Goal: Obtain resource: Download file/media

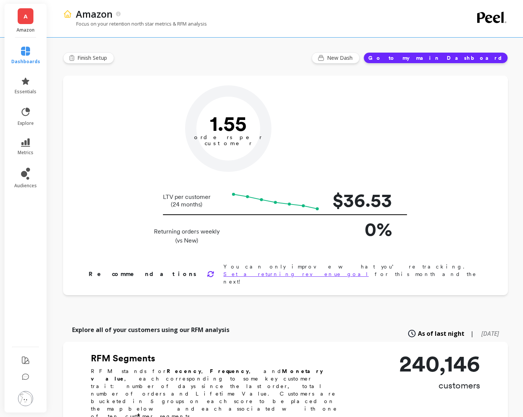
type input "Champions"
type input "14461"
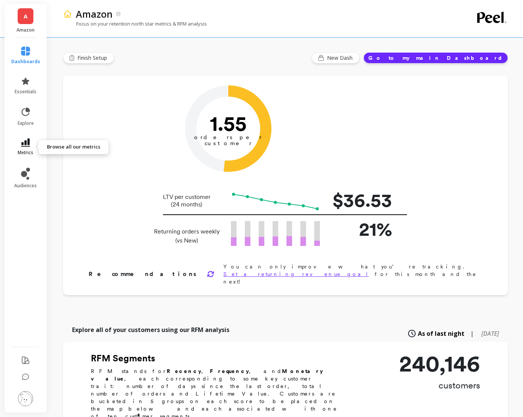
click at [25, 148] on link "metrics" at bounding box center [25, 146] width 29 height 17
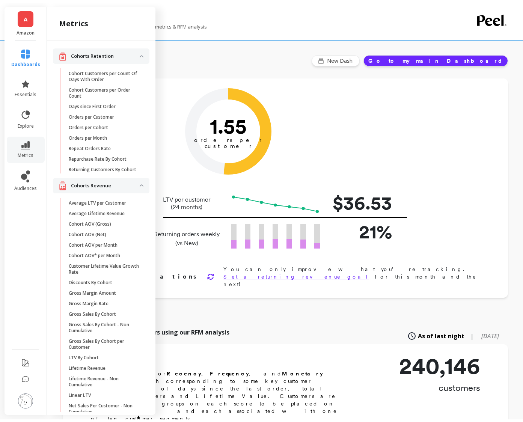
scroll to position [597, 0]
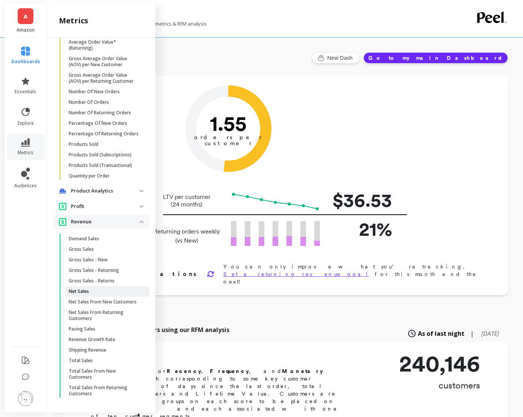
click at [80, 292] on p "Net Sales" at bounding box center [79, 291] width 20 height 6
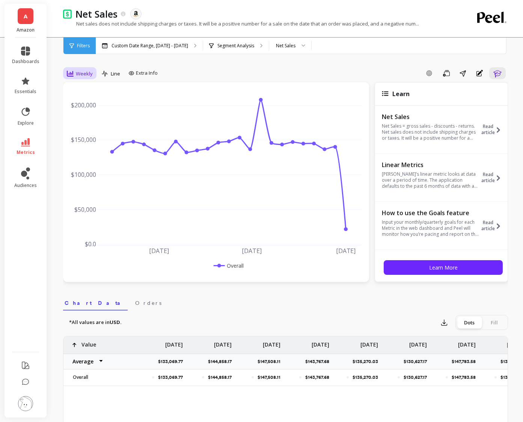
click at [65, 75] on div "Weekly" at bounding box center [79, 73] width 33 height 13
click at [91, 104] on div "Daily" at bounding box center [91, 104] width 43 height 7
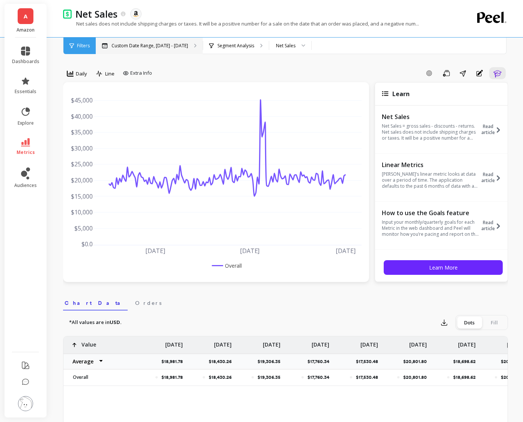
click at [130, 51] on div "Custom Date Range, [DATE] - [DATE]" at bounding box center [149, 46] width 107 height 17
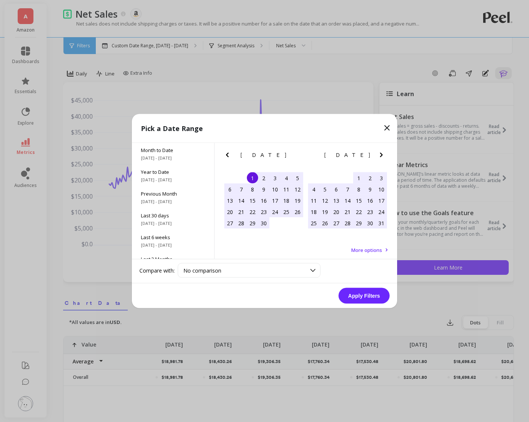
click at [385, 151] on icon "Next Month" at bounding box center [381, 155] width 9 height 9
click at [384, 152] on icon "Next Month" at bounding box center [381, 155] width 9 height 9
click at [334, 212] on div "19" at bounding box center [336, 211] width 11 height 11
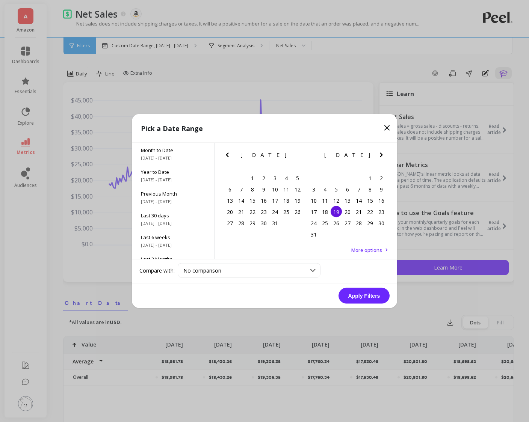
click at [378, 157] on icon "Next Month" at bounding box center [381, 155] width 9 height 9
click at [324, 178] on div "1" at bounding box center [324, 177] width 11 height 11
click at [364, 294] on button "Apply Filters" at bounding box center [364, 296] width 51 height 16
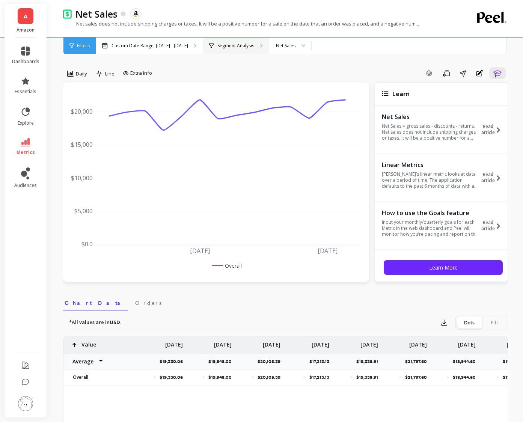
click at [253, 49] on div "Segment Analysis" at bounding box center [236, 46] width 66 height 17
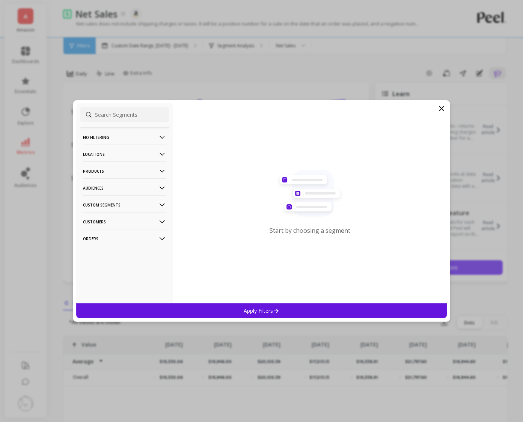
click at [127, 173] on p "Products" at bounding box center [124, 171] width 83 height 19
click at [90, 188] on p "ASIN" at bounding box center [89, 185] width 11 height 7
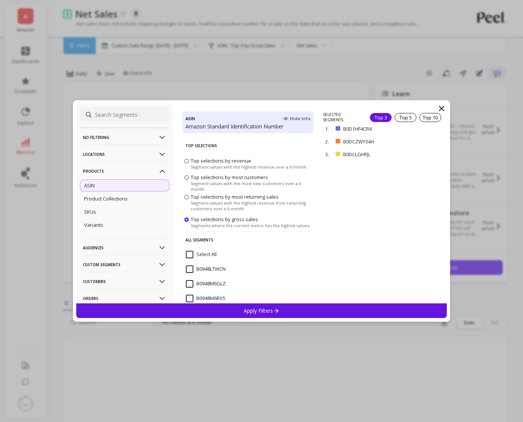
click at [197, 251] on input "Select All" at bounding box center [201, 255] width 31 height 8
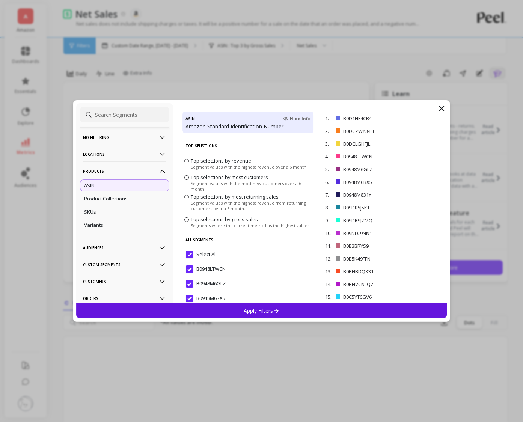
click at [264, 318] on div "Apply Filters" at bounding box center [261, 311] width 371 height 15
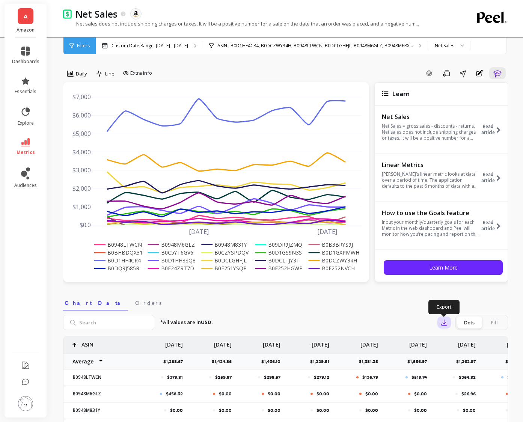
click at [443, 322] on icon "button" at bounding box center [445, 323] width 8 height 8
click at [460, 346] on span "CSV" at bounding box center [458, 344] width 11 height 8
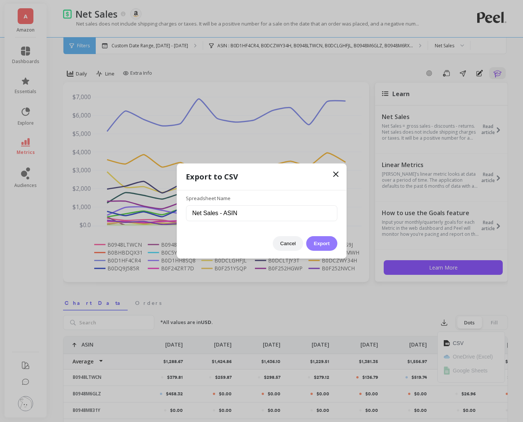
click at [326, 249] on button "Export" at bounding box center [322, 243] width 31 height 15
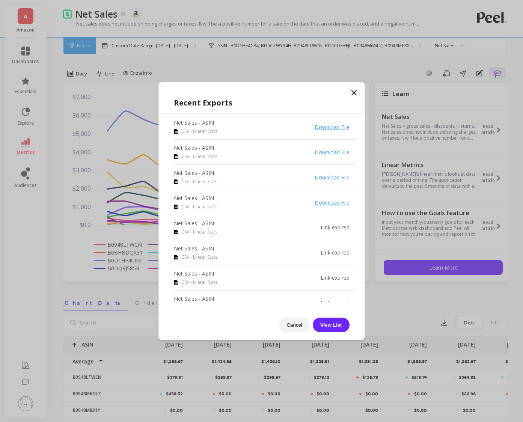
drag, startPoint x: 198, startPoint y: 53, endPoint x: 169, endPoint y: 62, distance: 30.1
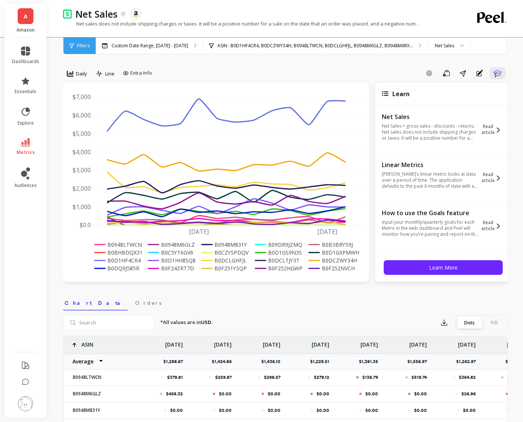
click at [29, 24] on div "A Amazon" at bounding box center [26, 21] width 42 height 34
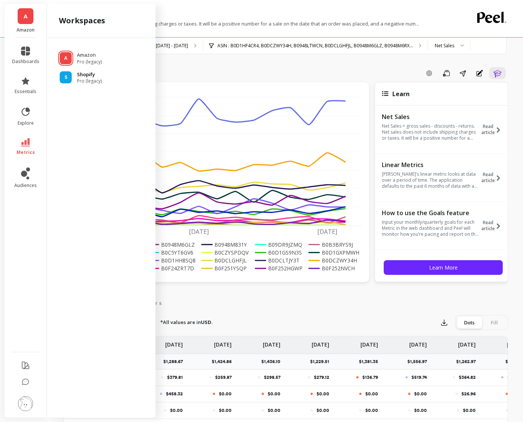
click at [92, 77] on p "Shopify" at bounding box center [89, 75] width 25 height 8
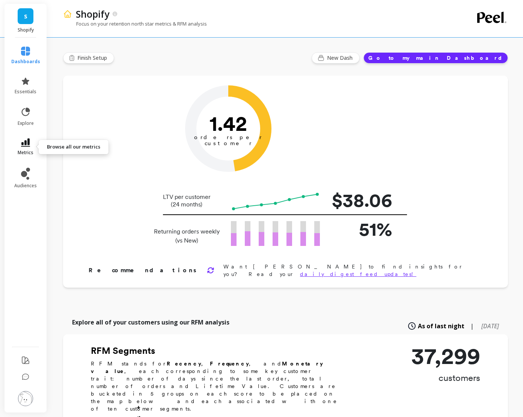
click at [27, 147] on link "metrics" at bounding box center [25, 146] width 29 height 17
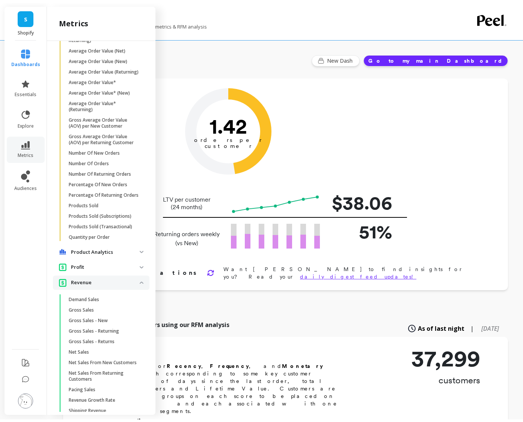
scroll to position [635, 0]
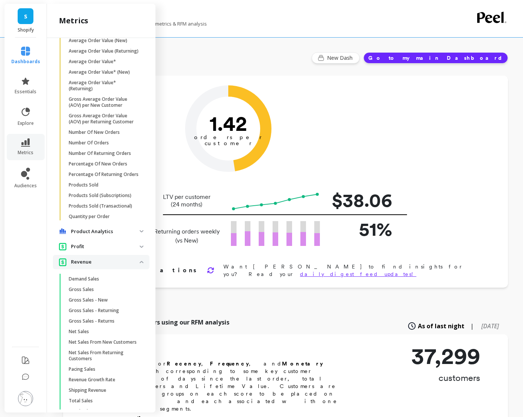
click at [79, 334] on p "Net Sales" at bounding box center [79, 331] width 20 height 6
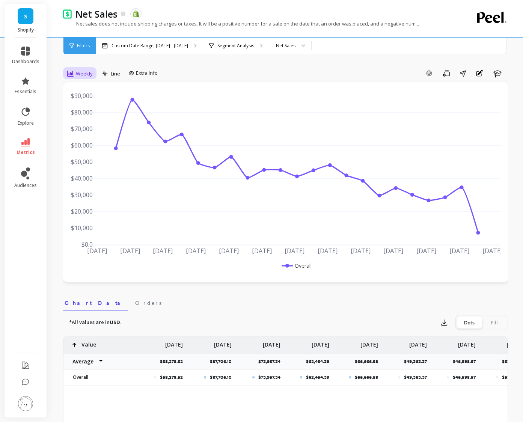
click at [72, 73] on icon at bounding box center [70, 74] width 7 height 6
click at [82, 106] on div "Daily" at bounding box center [91, 104] width 43 height 7
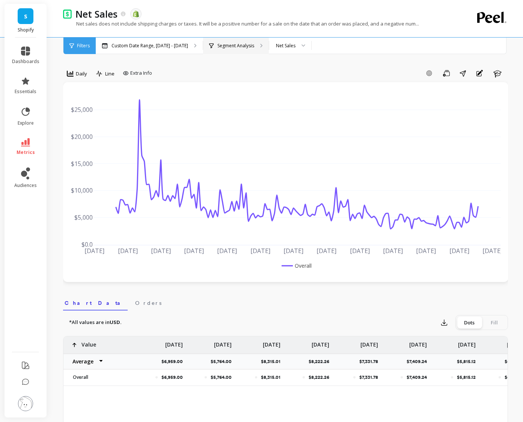
click at [234, 47] on p "Segment Analysis" at bounding box center [236, 46] width 37 height 6
click at [168, 47] on p "Custom Date Range, [DATE] - [DATE]" at bounding box center [150, 46] width 77 height 6
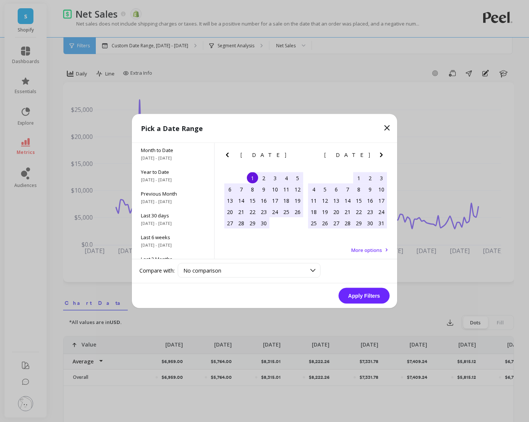
click at [382, 157] on icon "Next Month" at bounding box center [381, 155] width 9 height 9
click at [335, 212] on div "19" at bounding box center [336, 211] width 11 height 11
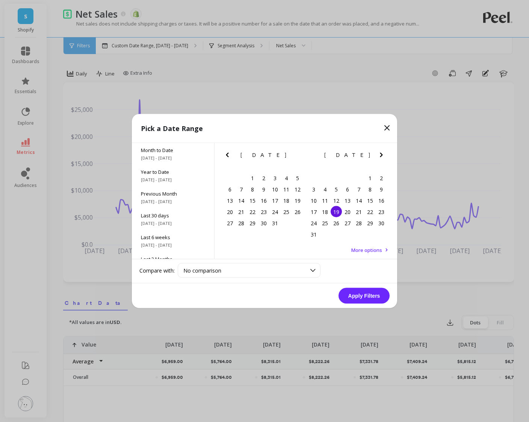
click at [380, 157] on icon "Next Month" at bounding box center [381, 155] width 9 height 9
click at [322, 180] on div "1" at bounding box center [324, 177] width 11 height 11
click at [367, 297] on button "Apply Filters" at bounding box center [364, 296] width 51 height 16
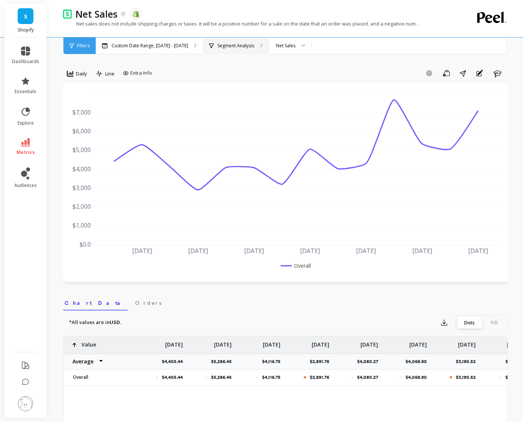
click at [220, 50] on div "Segment Analysis" at bounding box center [236, 46] width 66 height 17
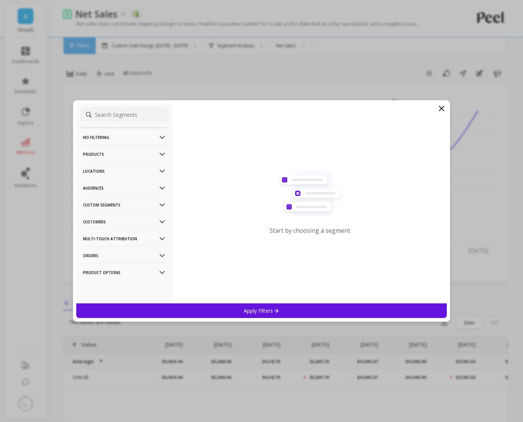
click at [134, 156] on p "Products" at bounding box center [124, 154] width 83 height 19
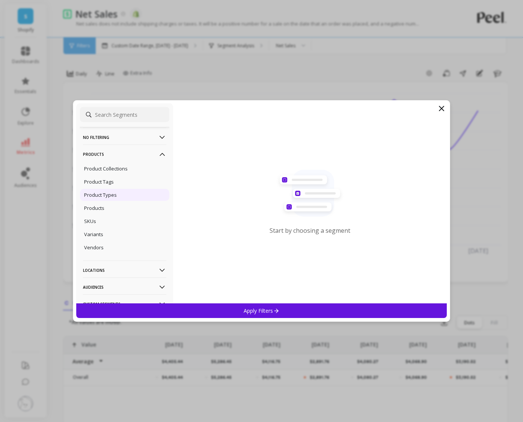
click at [119, 193] on div "Product Types" at bounding box center [124, 195] width 89 height 12
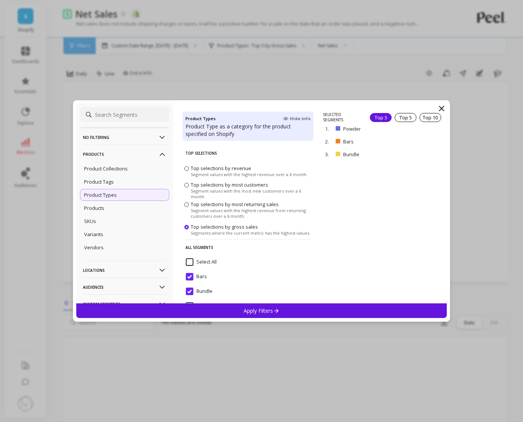
click at [186, 267] on span "Select All" at bounding box center [201, 267] width 31 height 16
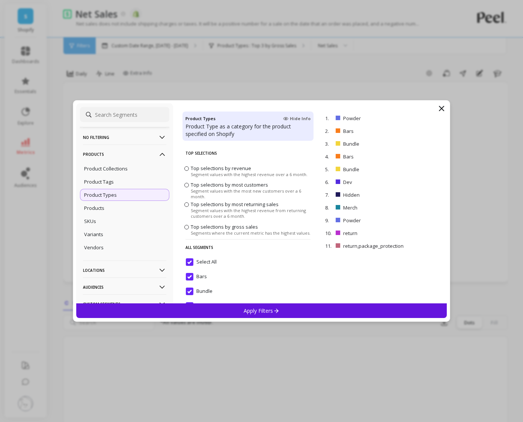
click at [236, 313] on div "Apply Filters" at bounding box center [261, 311] width 371 height 15
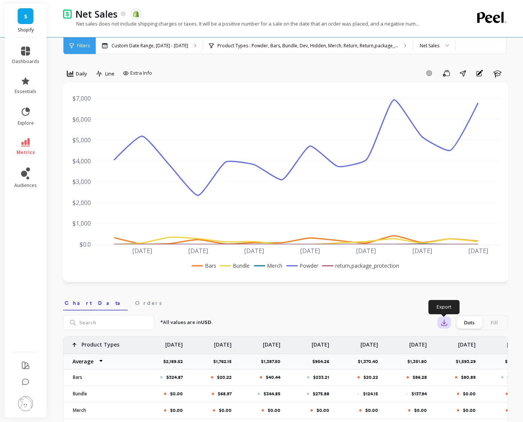
click at [440, 322] on button "button" at bounding box center [445, 323] width 14 height 12
click at [451, 342] on button "CSV" at bounding box center [471, 344] width 67 height 14
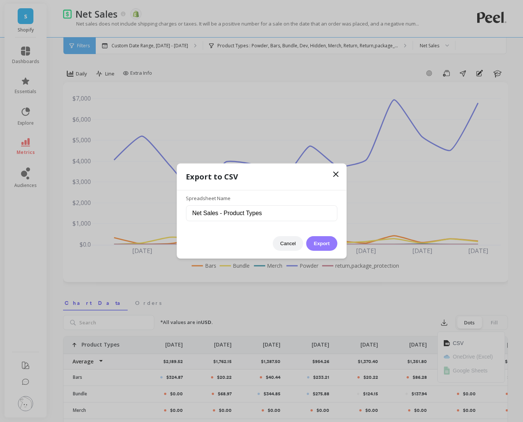
click at [329, 248] on button "Export" at bounding box center [322, 243] width 31 height 15
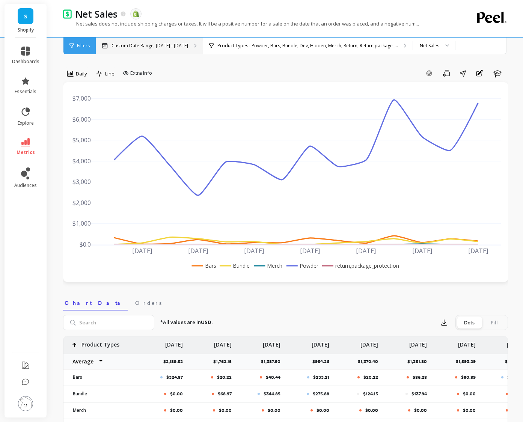
click at [165, 46] on p "Custom Date Range, [DATE] - [DATE]" at bounding box center [150, 46] width 77 height 6
click at [441, 322] on icon "button" at bounding box center [445, 323] width 8 height 8
click at [454, 341] on span "CSV" at bounding box center [458, 344] width 11 height 8
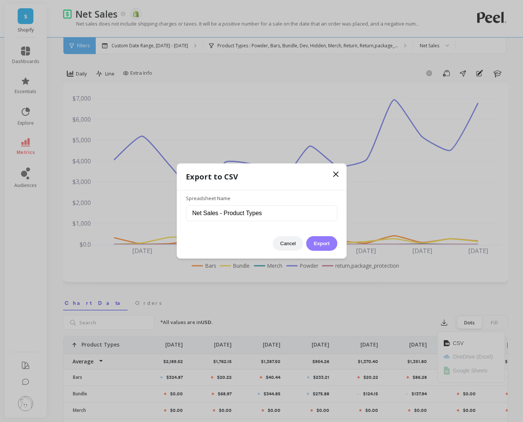
click at [318, 243] on button "Export" at bounding box center [322, 243] width 31 height 15
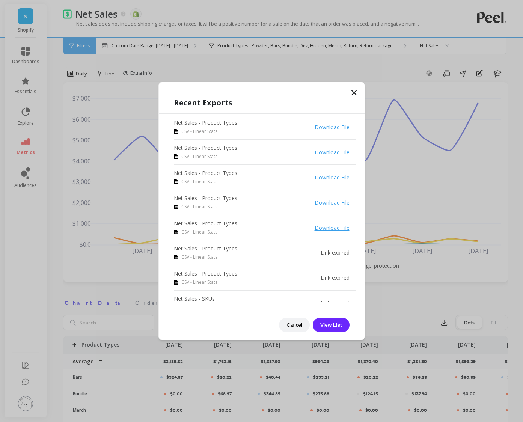
drag, startPoint x: 300, startPoint y: 21, endPoint x: 316, endPoint y: 9, distance: 20.3
